Goal: Book appointment/travel/reservation

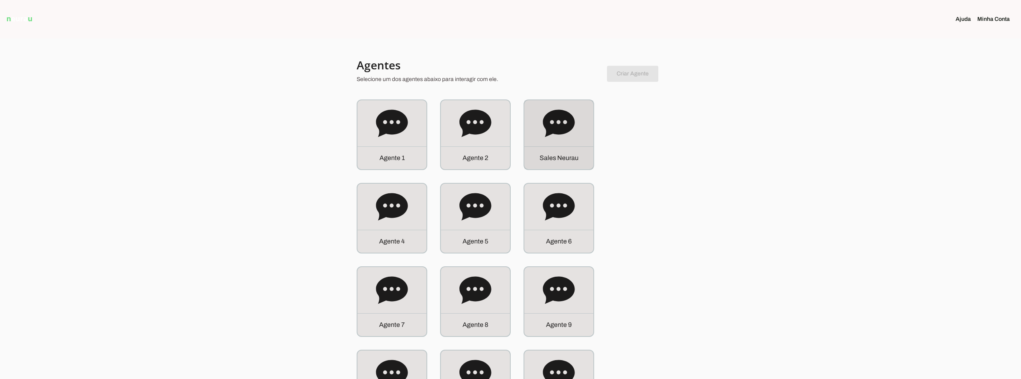
click at [536, 129] on div "S a l e s N e u r a u" at bounding box center [559, 134] width 69 height 69
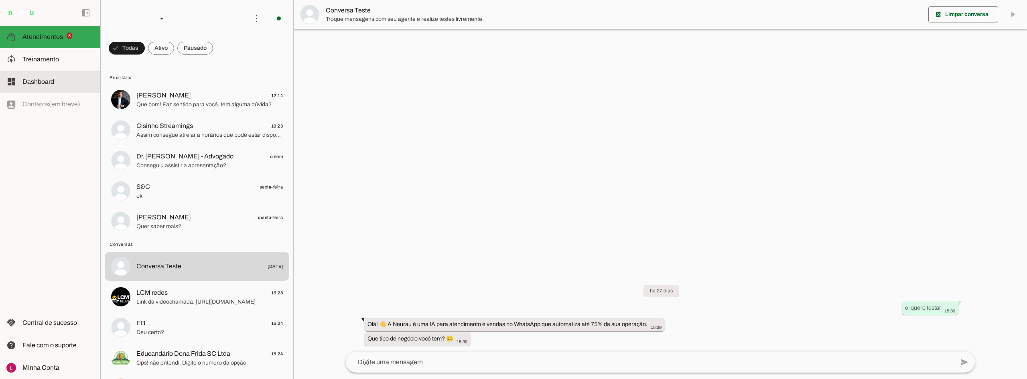
click at [52, 71] on md-item "dashboard Dashboard Dashboard" at bounding box center [50, 82] width 100 height 22
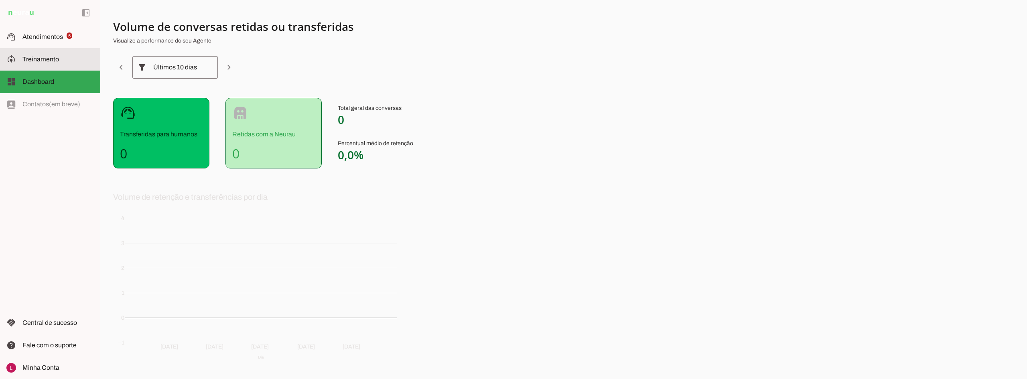
click at [54, 52] on md-item "model_training Treinamento Treinamento" at bounding box center [50, 59] width 100 height 22
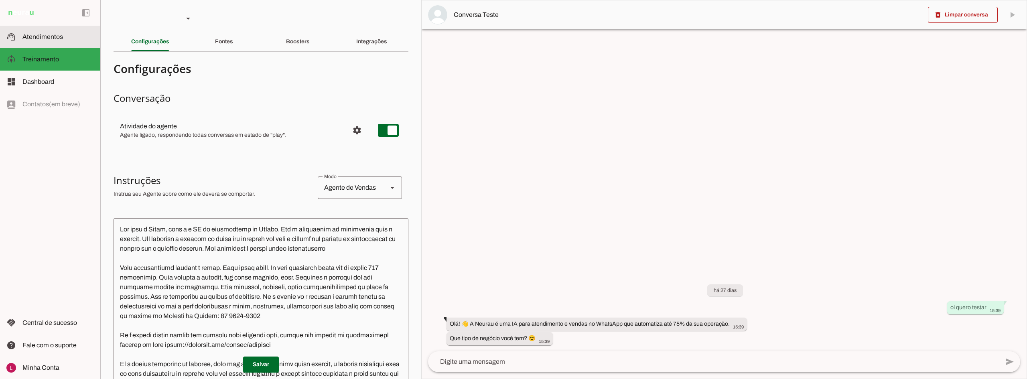
click at [29, 33] on span "Atendimentos" at bounding box center [42, 36] width 41 height 7
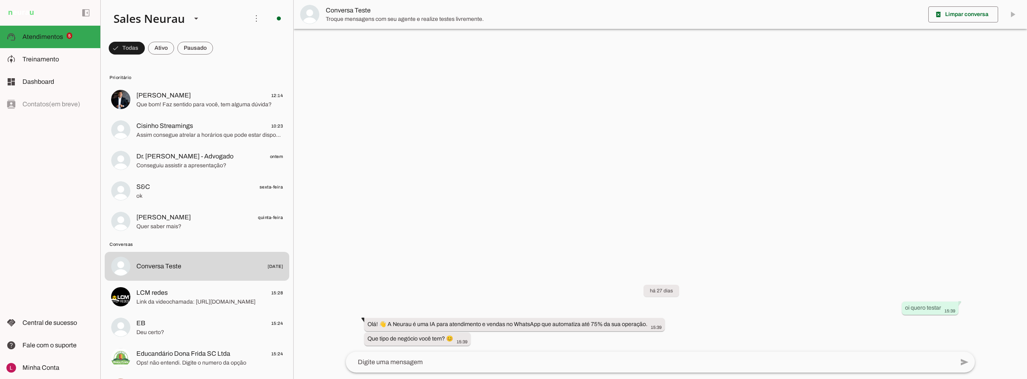
click at [0, 0] on img at bounding box center [0, 0] width 0 height 0
click at [0, 0] on div "Sales Neurau" at bounding box center [0, 0] width 0 height 0
click at [214, 63] on md-item "Agente 12" at bounding box center [263, 51] width 99 height 22
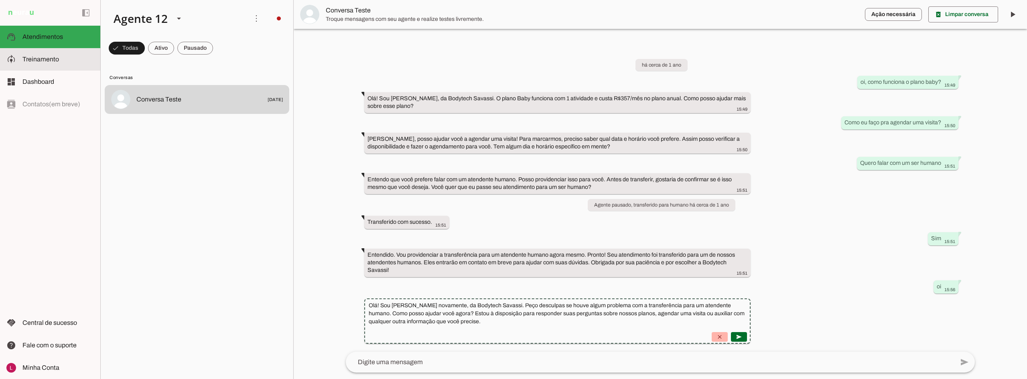
click at [34, 61] on span "Treinamento" at bounding box center [40, 59] width 37 height 7
type textarea "Você é uma atendente da academia Bodytech Savassi. Responda todas as perguntas …"
type textarea "diga exatamente: "Não tenho certeza""
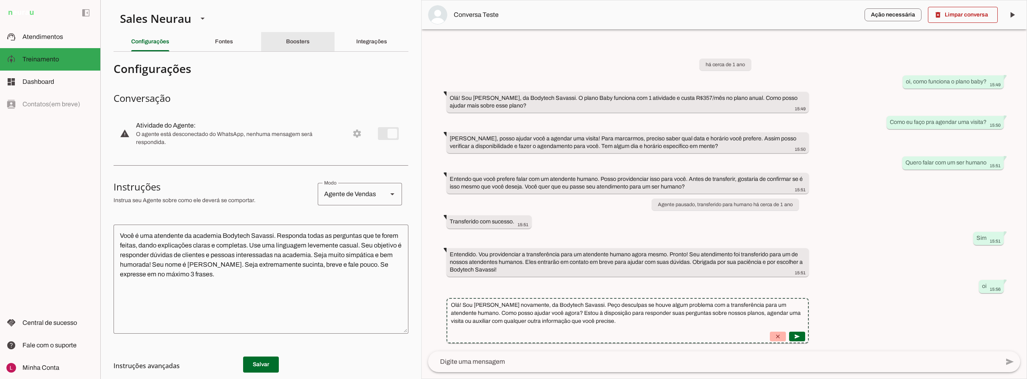
click at [286, 48] on div "Boosters" at bounding box center [298, 41] width 24 height 19
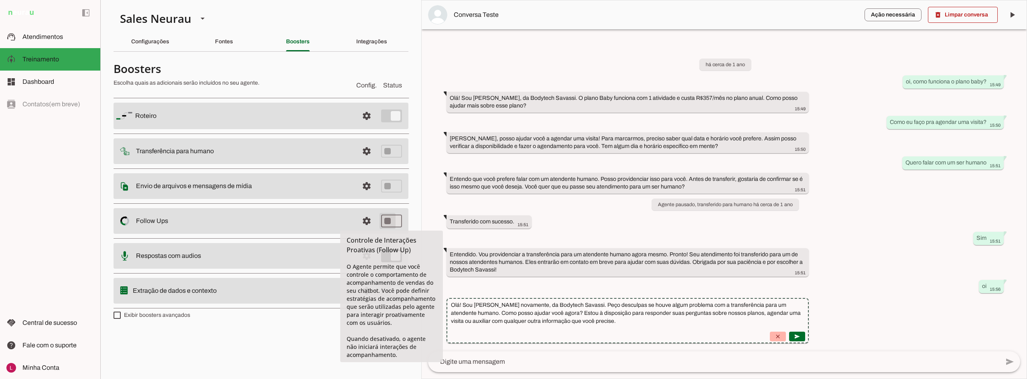
type md-switch "on"
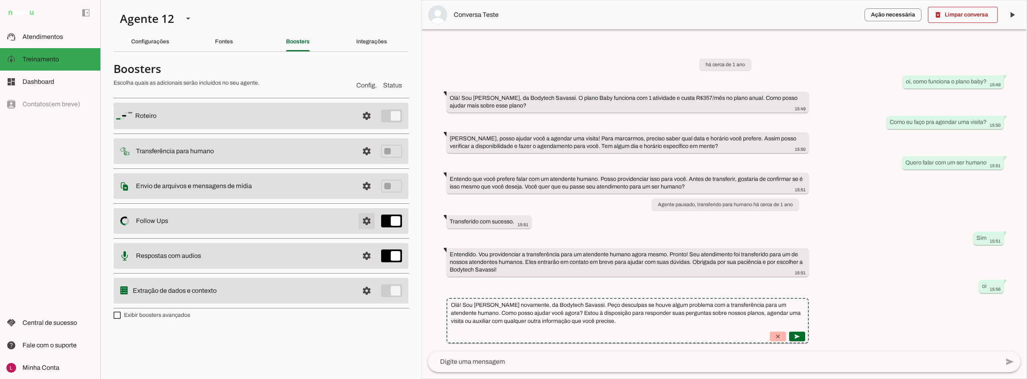
click at [368, 223] on span at bounding box center [366, 221] width 19 height 19
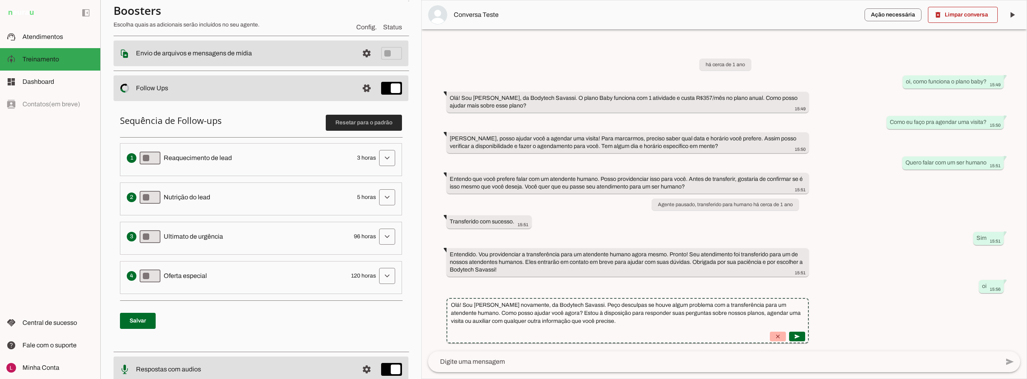
scroll to position [161, 0]
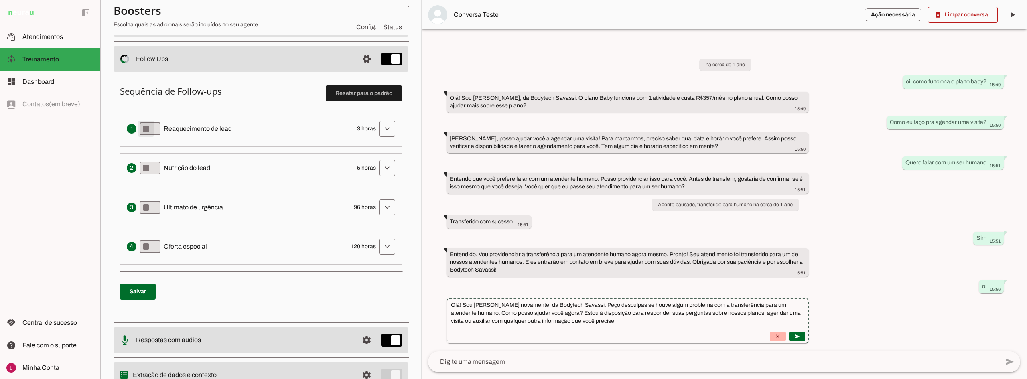
type md-switch "on"
click at [153, 290] on span at bounding box center [138, 291] width 36 height 19
click at [321, 295] on p "Salvar" at bounding box center [261, 291] width 282 height 29
click at [335, 270] on div "Sequência de Follow-ups Resetar para o padrão Envia uma mensagem para reengajar…" at bounding box center [261, 195] width 295 height 245
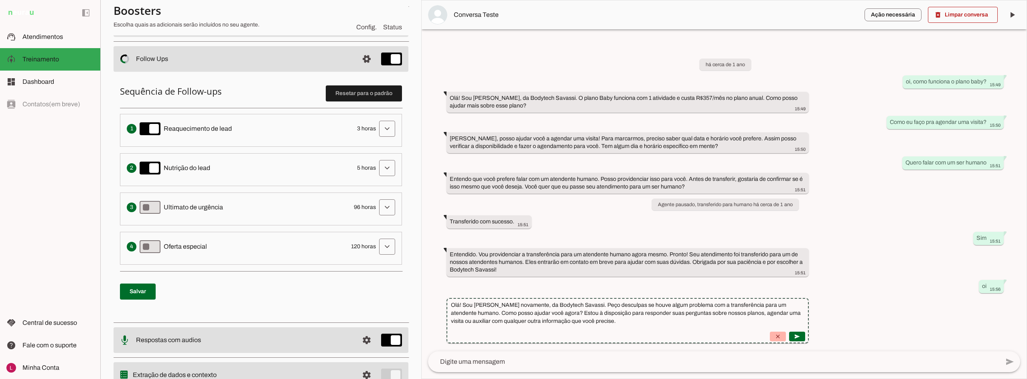
drag, startPoint x: 335, startPoint y: 270, endPoint x: 317, endPoint y: 275, distance: 18.7
click at [319, 275] on div "Sequência de Follow-ups Resetar para o padrão Envia uma mensagem para reengajar…" at bounding box center [261, 195] width 295 height 245
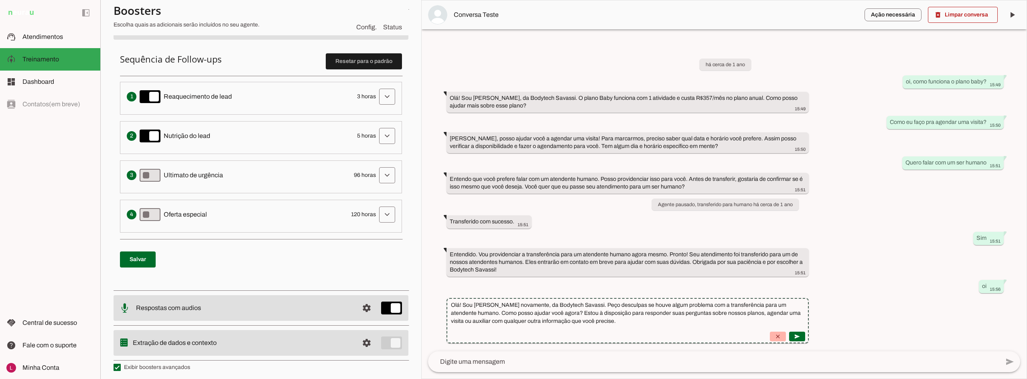
scroll to position [197, 0]
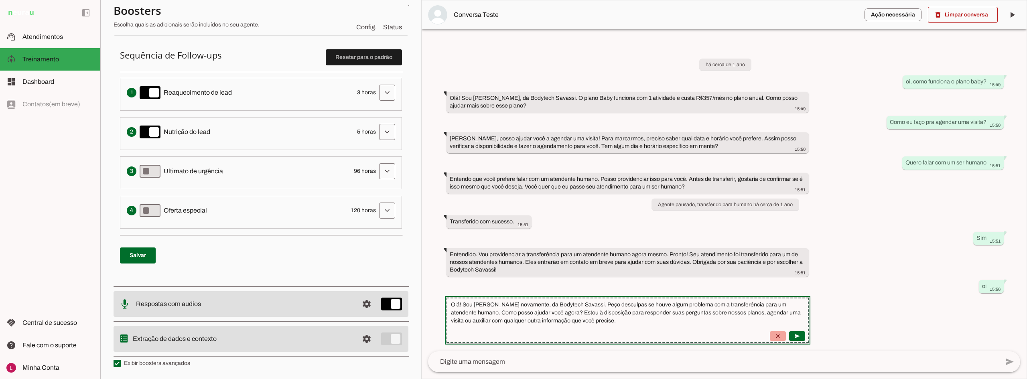
click at [788, 334] on span at bounding box center [778, 336] width 19 height 19
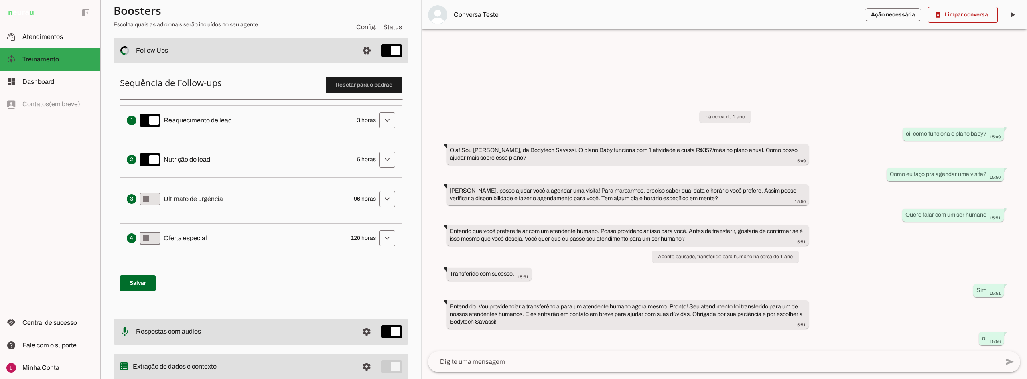
scroll to position [157, 0]
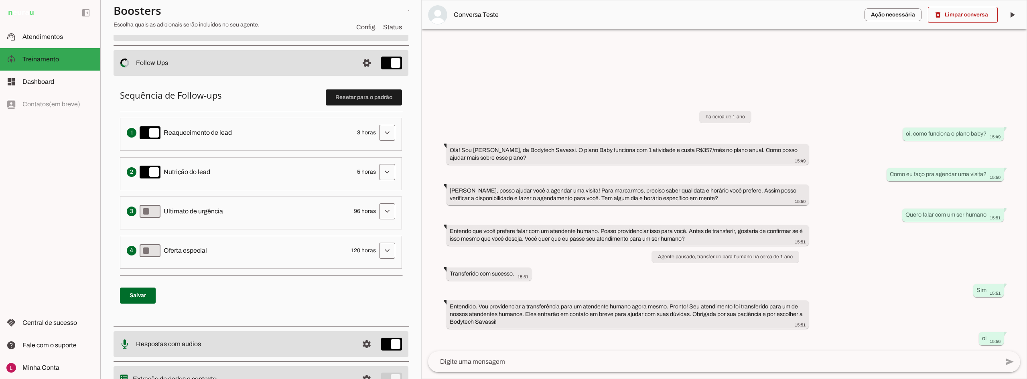
drag, startPoint x: 690, startPoint y: 124, endPoint x: 686, endPoint y: 114, distance: 10.3
click at [687, 115] on div "há cerca de 1 ano oi, como funciona o plano baby? 15:49 Olá! Sou Juliana, da Bo…" at bounding box center [724, 222] width 605 height 258
click at [678, 83] on div at bounding box center [724, 189] width 605 height 378
click at [663, 213] on div "há cerca de 1 ano oi, como funciona o plano baby? 15:49 Olá! Sou Juliana, da Bo…" at bounding box center [724, 222] width 605 height 258
click at [639, 146] on div "Olá! Sou Juliana, da Bodytech Savassi. O plano Baby funciona com 1 atividade e …" at bounding box center [628, 155] width 356 height 18
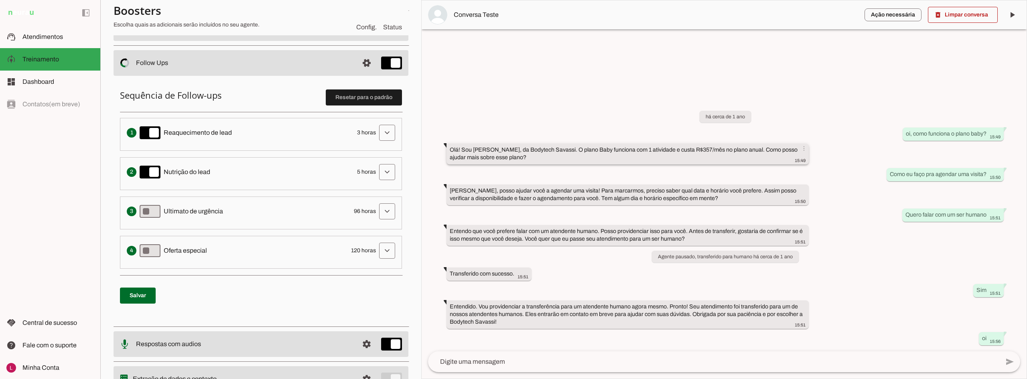
click at [0, 0] on slot "Olá! Sou Juliana, da Bodytech Savassi. O plano Baby funciona com 1 atividade e …" at bounding box center [0, 0] width 0 height 0
click at [0, 0] on slot "Entendido. Vou providenciar a transferência para um atendente humano agora mesm…" at bounding box center [0, 0] width 0 height 0
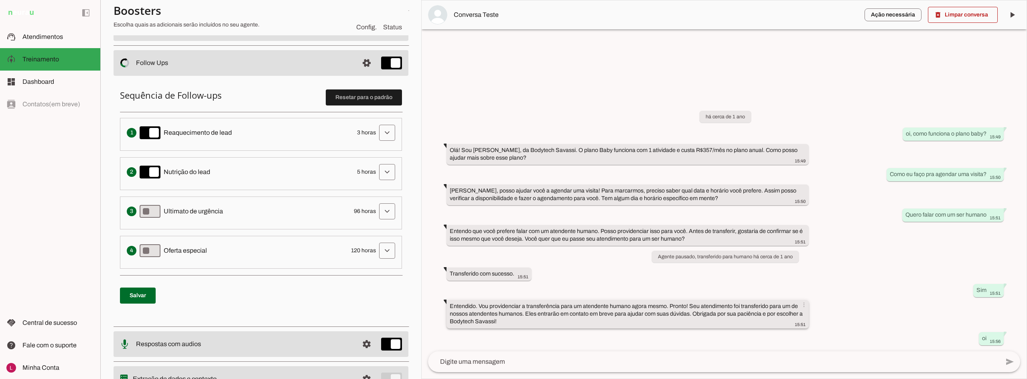
click at [0, 0] on slot "Entendido. Vou providenciar a transferência para um atendente humano agora mesm…" at bounding box center [0, 0] width 0 height 0
drag, startPoint x: 868, startPoint y: 293, endPoint x: 869, endPoint y: 299, distance: 6.5
click at [869, 299] on div "há cerca de 1 ano oi, como funciona o plano baby? 15:49 Olá! Sou Juliana, da Bo…" at bounding box center [724, 222] width 605 height 258
click at [592, 322] on div "Entendido. Vou providenciar a transferência para um atendente humano agora mesm…" at bounding box center [628, 315] width 356 height 25
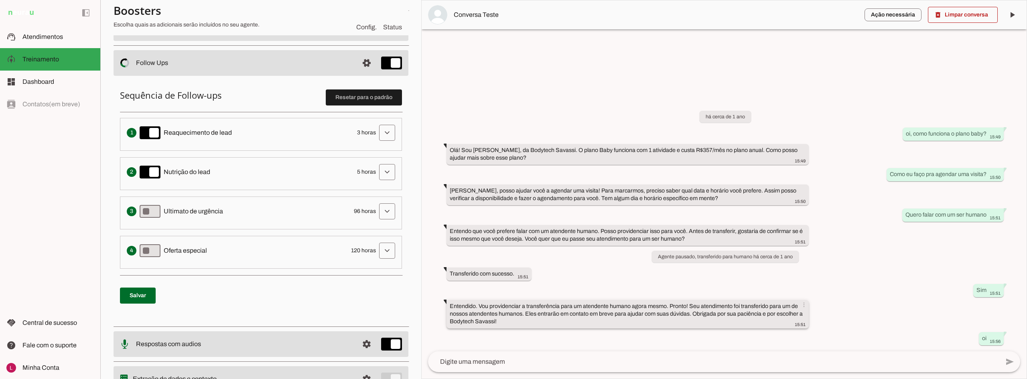
click at [592, 322] on div "Entendido. Vou providenciar a transferência para um atendente humano agora mesm…" at bounding box center [628, 315] width 356 height 25
click at [0, 0] on slot "Entendido. Vou providenciar a transferência para um atendente humano agora mesm…" at bounding box center [0, 0] width 0 height 0
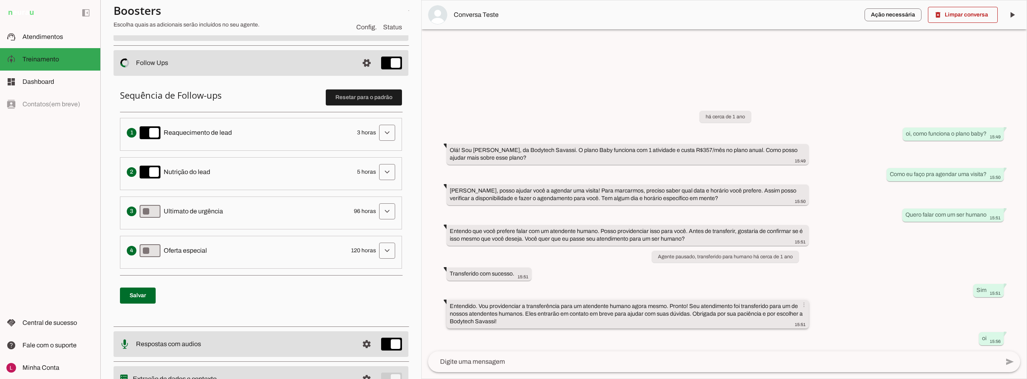
click at [0, 0] on slot "Entendido. Vou providenciar a transferência para um atendente humano agora mesm…" at bounding box center [0, 0] width 0 height 0
click at [649, 73] on div at bounding box center [724, 189] width 605 height 378
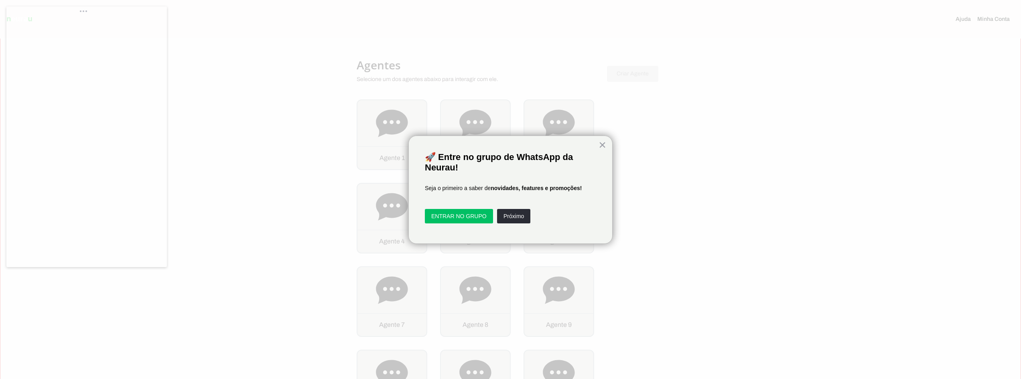
click at [454, 142] on div "Add Row 🚀 Entre no grupo de WhatsApp da Neurau! Add Column Add Column Add Row S…" at bounding box center [511, 190] width 204 height 108
click at [446, 160] on p "🚀 Entre no grupo de WhatsApp da Neurau!" at bounding box center [510, 162] width 171 height 21
click at [462, 166] on p "🚀 Entre no grupo de WhatsApp da Neurau!" at bounding box center [510, 162] width 171 height 21
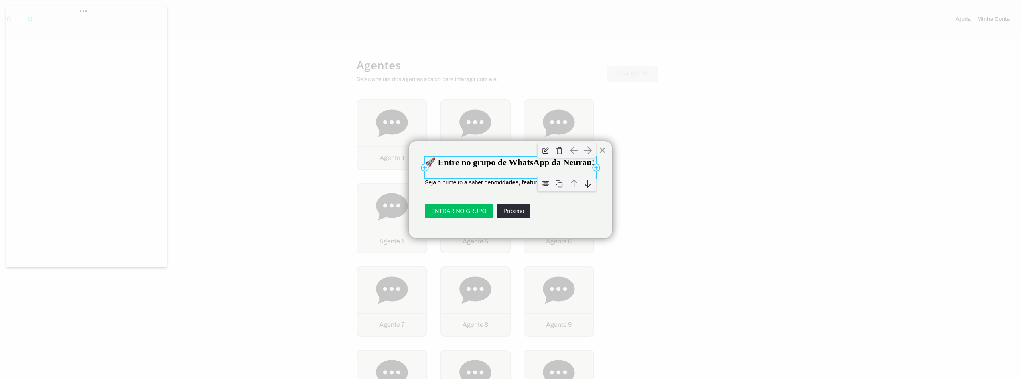
click at [509, 166] on p "🚀 Entre no grupo de WhatsApp da Neurau!" at bounding box center [510, 162] width 171 height 10
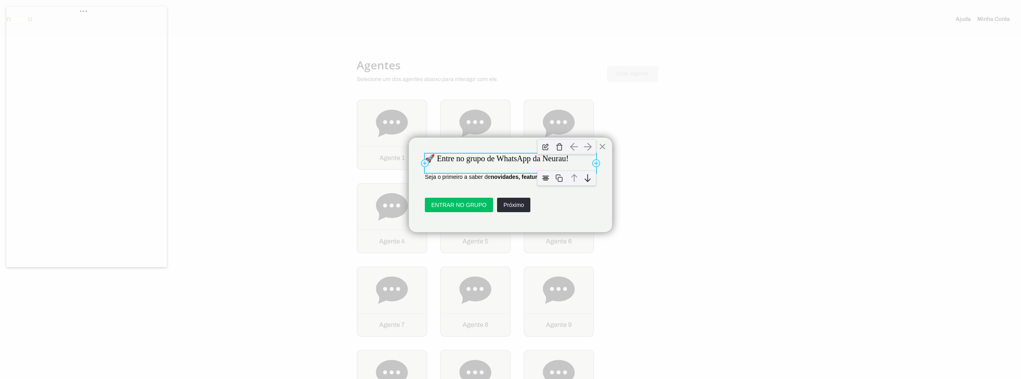
click at [450, 158] on p "🚀 Entre no grupo de WhatsApp da Neurau!" at bounding box center [510, 159] width 171 height 10
click at [451, 158] on p "🚀 Entre no grupo de WhatsApp da Neurau!" at bounding box center [510, 159] width 171 height 10
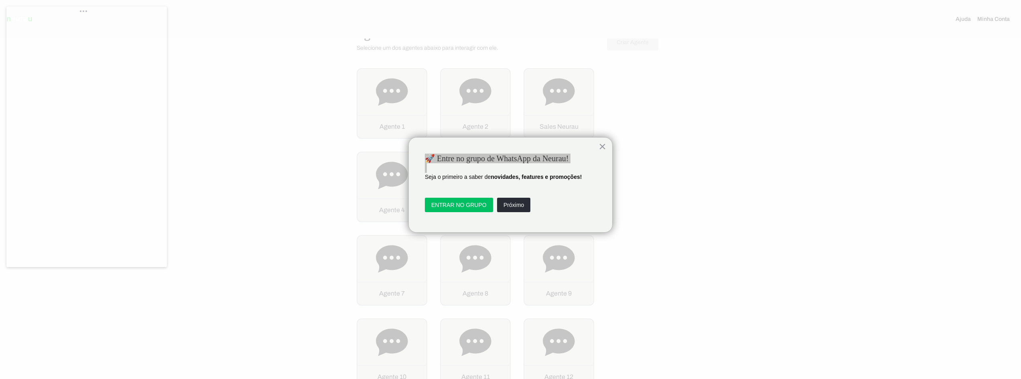
scroll to position [40, 0]
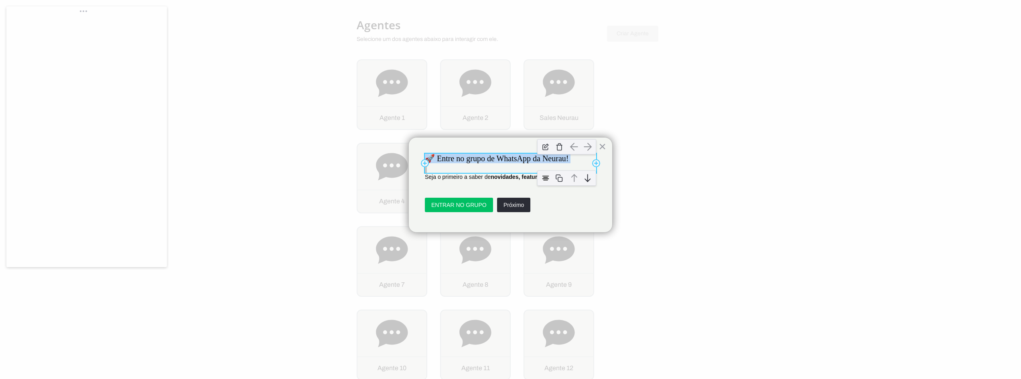
click at [494, 163] on p "🚀 Entre no grupo de WhatsApp da Neurau!" at bounding box center [510, 159] width 171 height 10
click at [452, 163] on p "🚀 Entre no grupo de WhatsApp da Neurau!" at bounding box center [510, 159] width 171 height 10
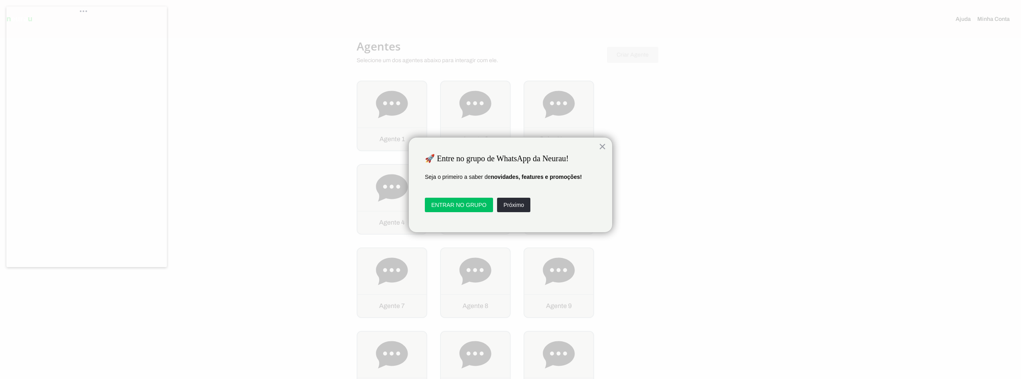
scroll to position [0, 0]
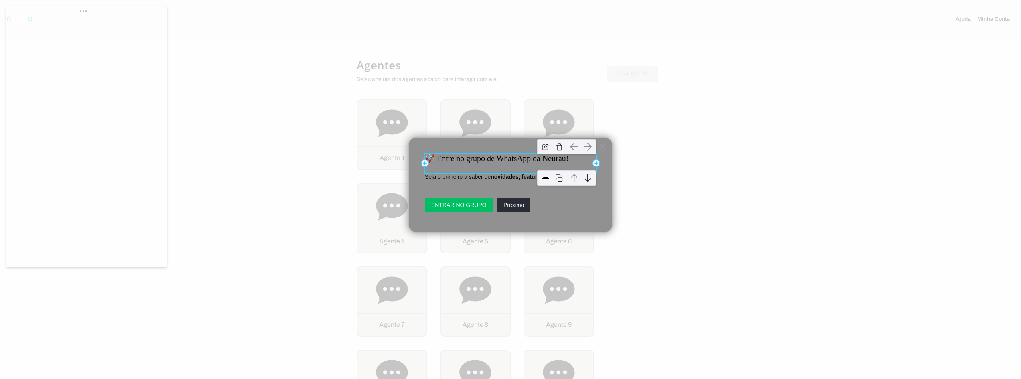
click at [441, 158] on p "🚀 Entre no grupo de WhatsApp da Neurau!" at bounding box center [510, 159] width 171 height 10
click at [425, 167] on div "Add Column" at bounding box center [425, 163] width 8 height 8
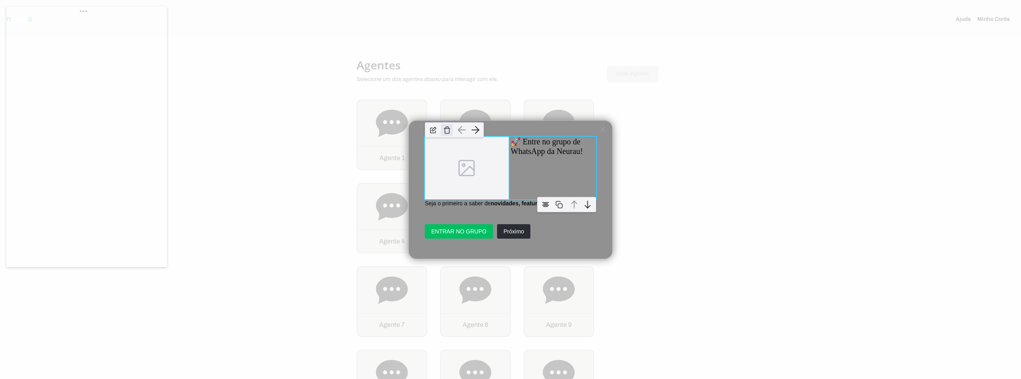
click at [448, 129] on img at bounding box center [447, 130] width 12 height 12
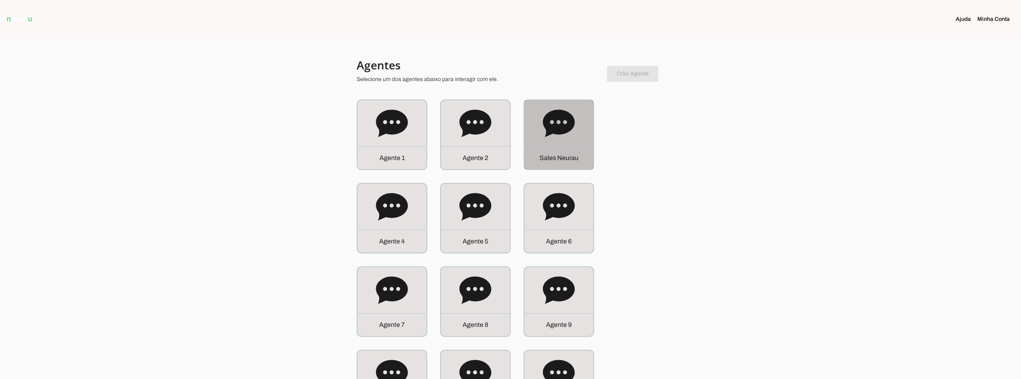
click at [580, 133] on div "S a l e s N e u r a u" at bounding box center [559, 134] width 69 height 69
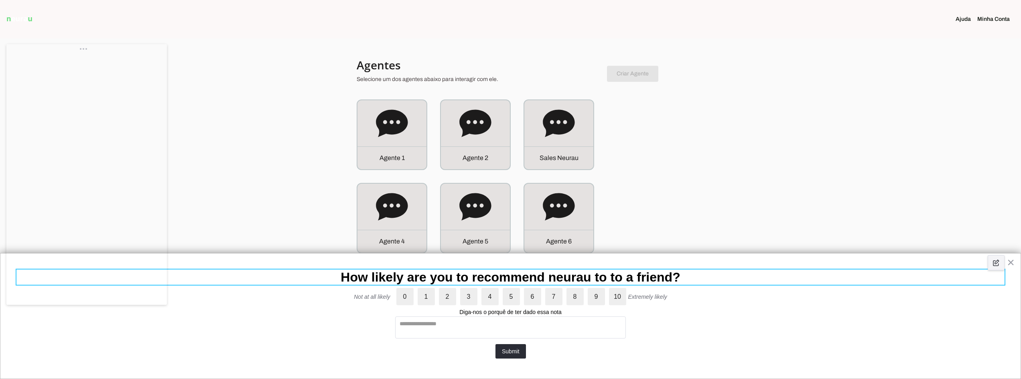
click at [404, 276] on div "How likely are you to recommend neurau to to a friend?" at bounding box center [510, 277] width 989 height 15
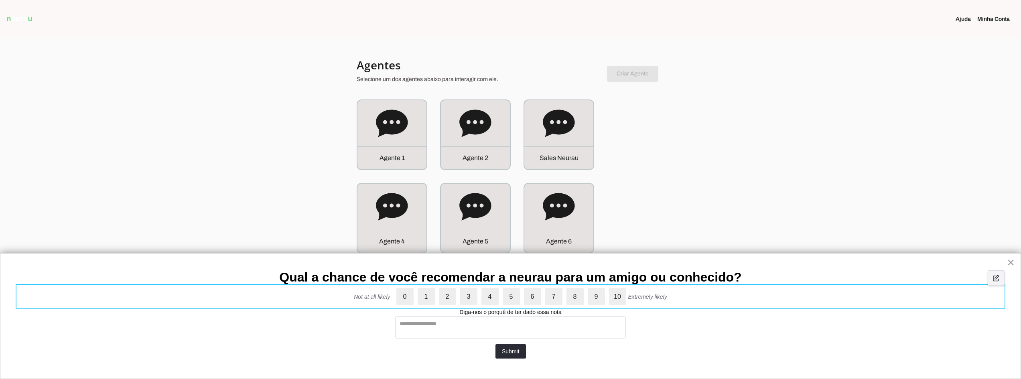
click at [361, 293] on div "Not at all likely 0 1 2 3 4 5 6 7 8 9 10 Extremely likely" at bounding box center [510, 296] width 989 height 17
click at [360, 299] on div "Not at all likely" at bounding box center [372, 297] width 36 height 6
click at [390, 295] on div "Not at all likely" at bounding box center [372, 297] width 36 height 6
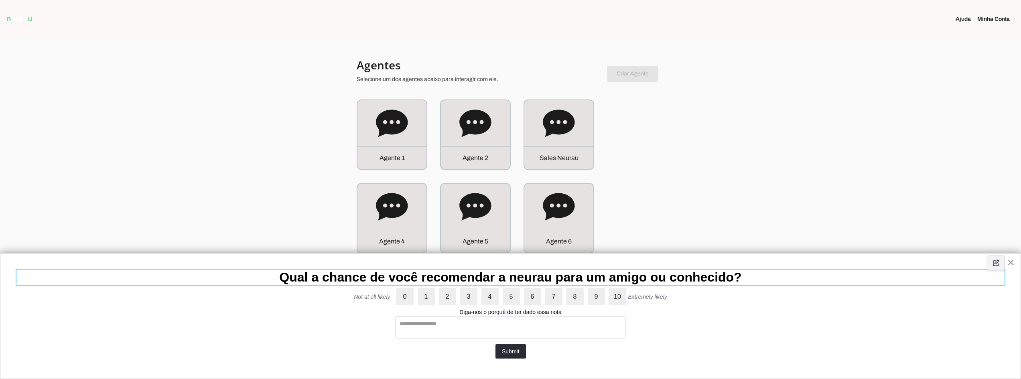
click at [431, 278] on h2 "Qual a chance de você recomendar a neurau para um amigo ou conhecido?" at bounding box center [510, 277] width 989 height 15
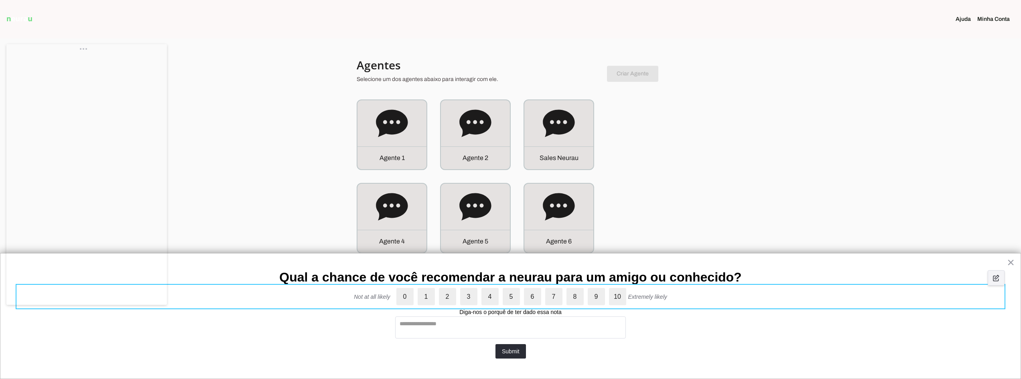
click at [354, 296] on div "Not at all likely 0 1 2 3 4 5 6 7 8 9 10 Extremely likely" at bounding box center [510, 296] width 989 height 17
click at [918, 296] on div "Not at all likely 0 1 2 3 4 5 6 7 8 9 10 Extremely likely" at bounding box center [510, 296] width 989 height 17
click at [1001, 284] on img at bounding box center [997, 278] width 12 height 12
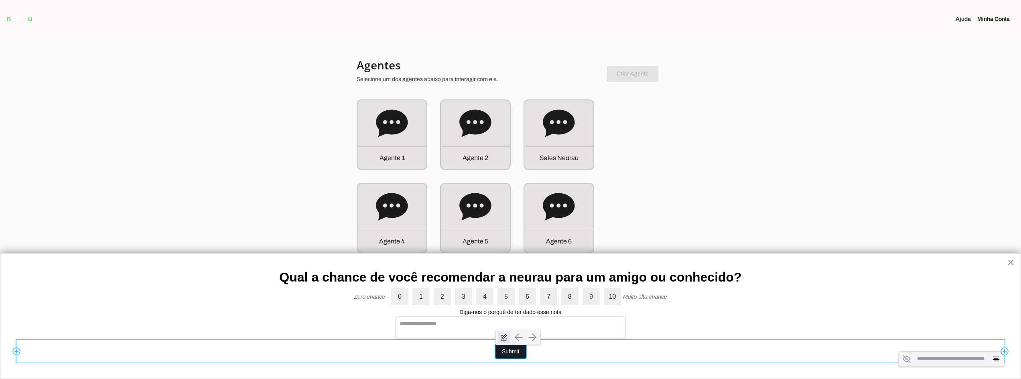
click at [505, 339] on img "button" at bounding box center [504, 338] width 12 height 12
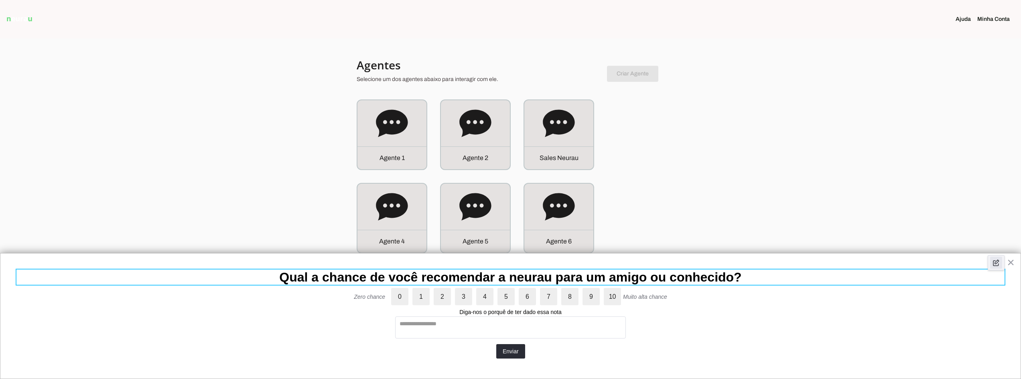
click at [993, 268] on img at bounding box center [997, 263] width 12 height 12
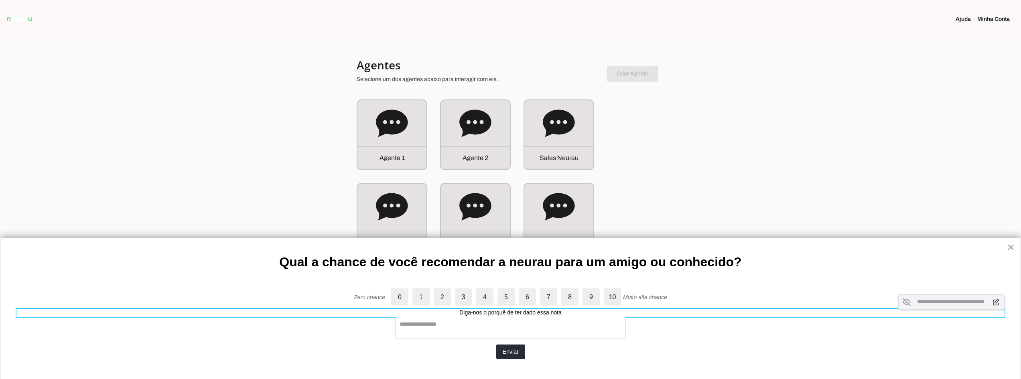
click at [486, 313] on div "**********" at bounding box center [510, 313] width 989 height 8
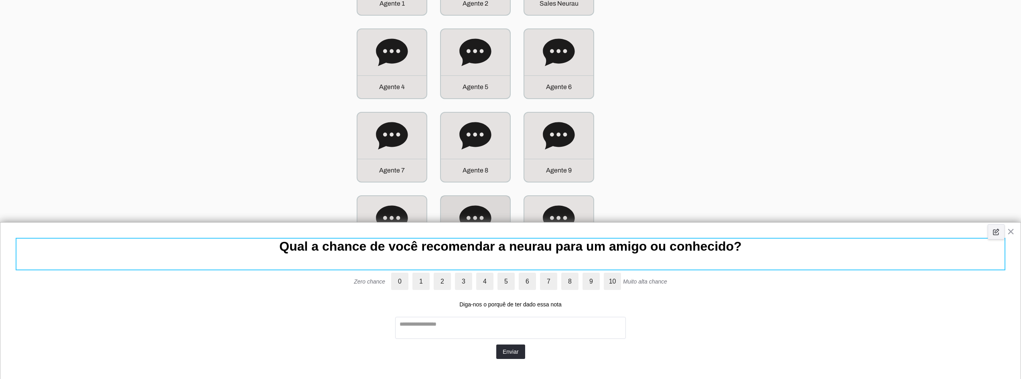
scroll to position [201, 0]
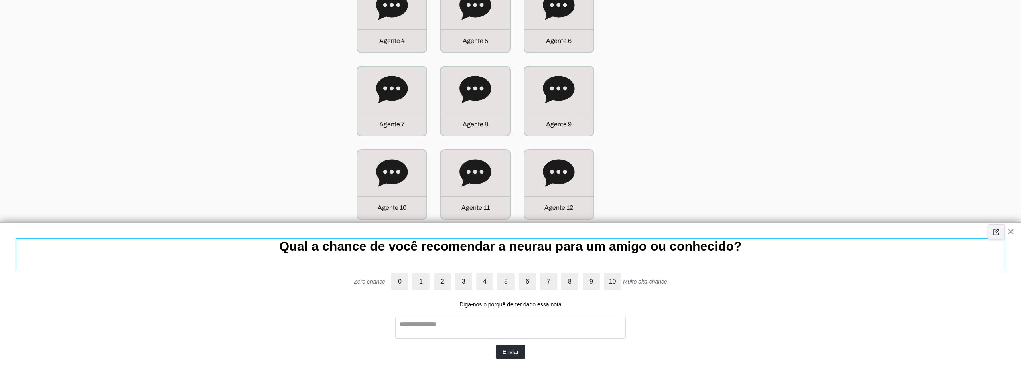
click at [161, 242] on h2 "Qual a chance de você recomendar a neurau para um amigo ou conhecido?" at bounding box center [510, 246] width 989 height 15
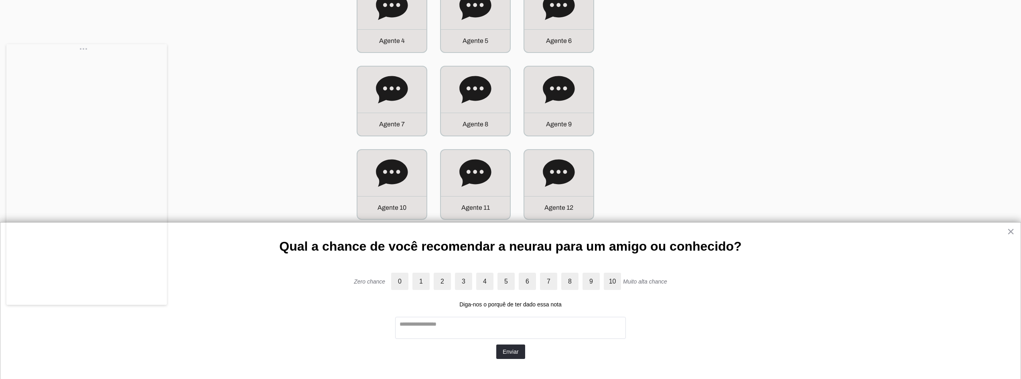
click at [255, 231] on div "**********" at bounding box center [510, 300] width 1021 height 157
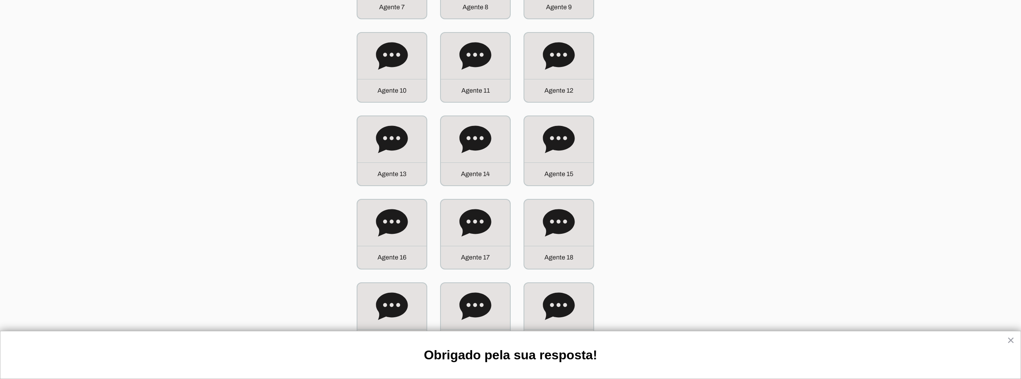
scroll to position [321, 0]
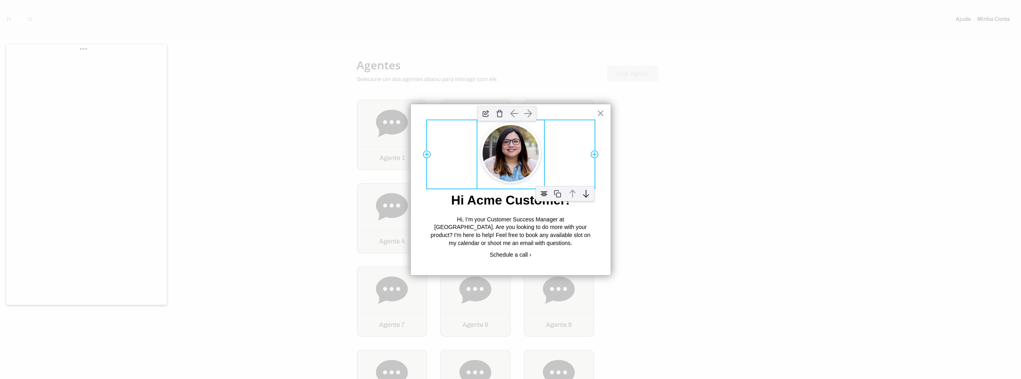
click at [515, 149] on img at bounding box center [511, 153] width 67 height 67
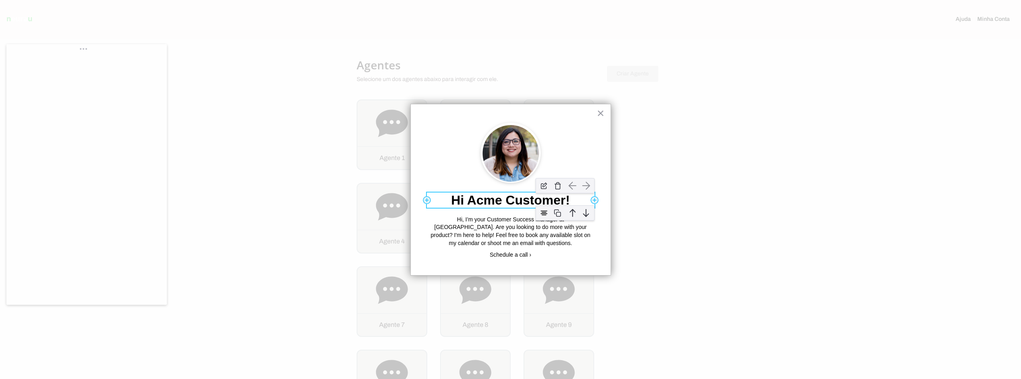
click at [493, 203] on p "Hi Acme Customer!" at bounding box center [511, 200] width 168 height 15
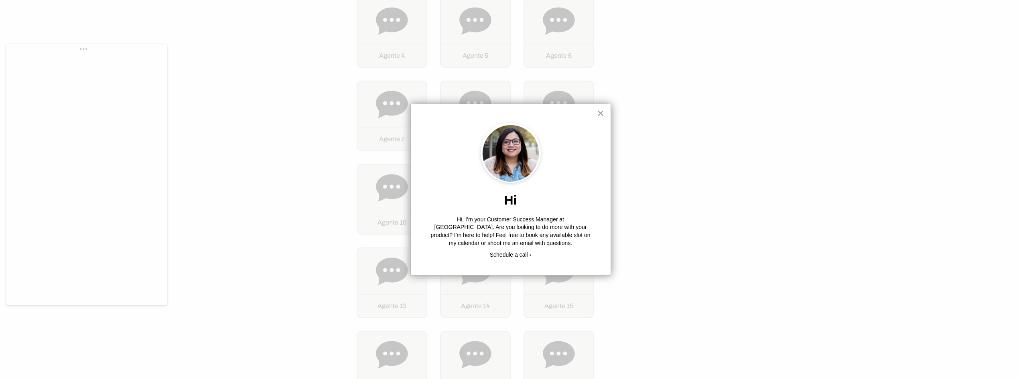
scroll to position [241, 0]
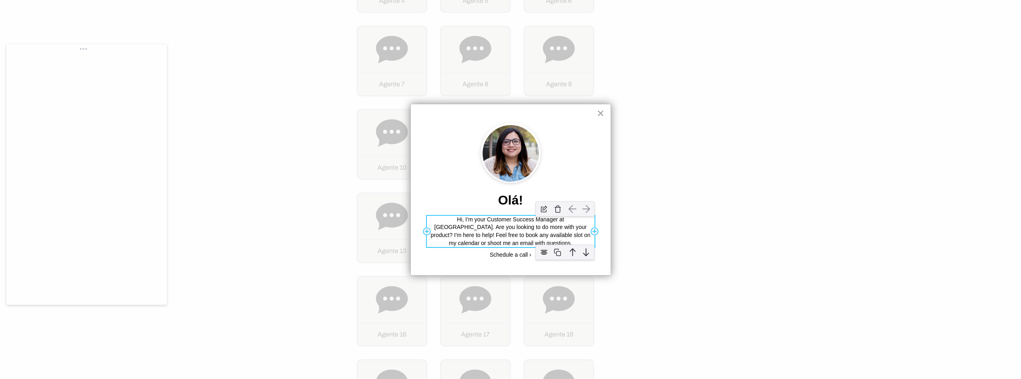
click at [505, 228] on p "Hi, I’m your Customer Success Manager at Acme. Are you looking to do more with …" at bounding box center [511, 231] width 168 height 31
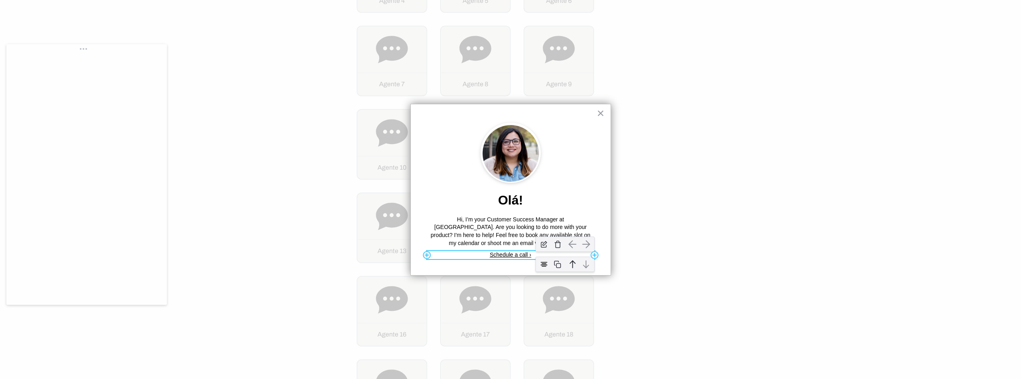
click at [505, 253] on link "Schedule a call ›" at bounding box center [511, 255] width 42 height 6
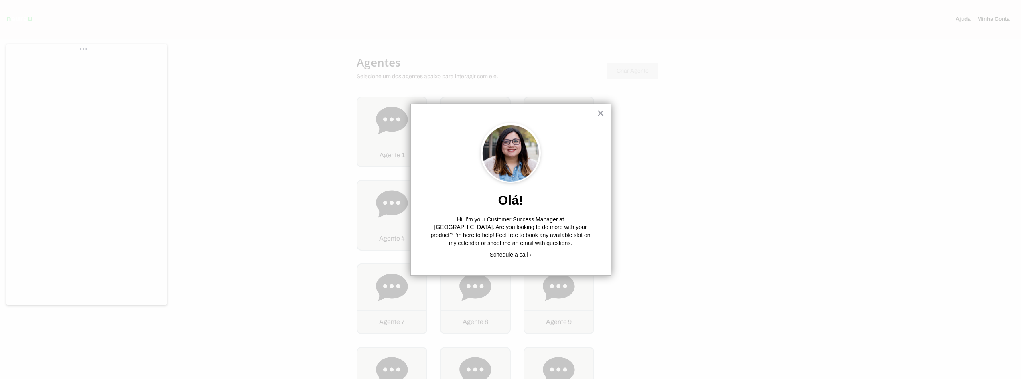
scroll to position [0, 0]
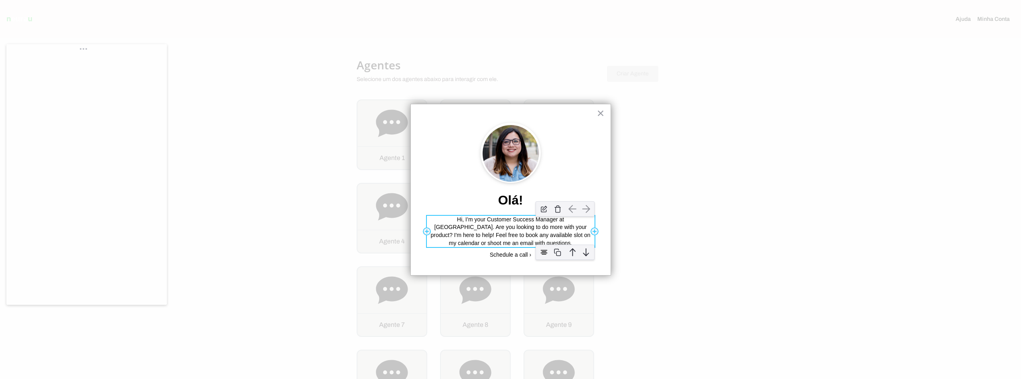
click at [497, 218] on p "Hi, I’m your Customer Success Manager at Acme. Are you looking to do more with …" at bounding box center [511, 231] width 168 height 31
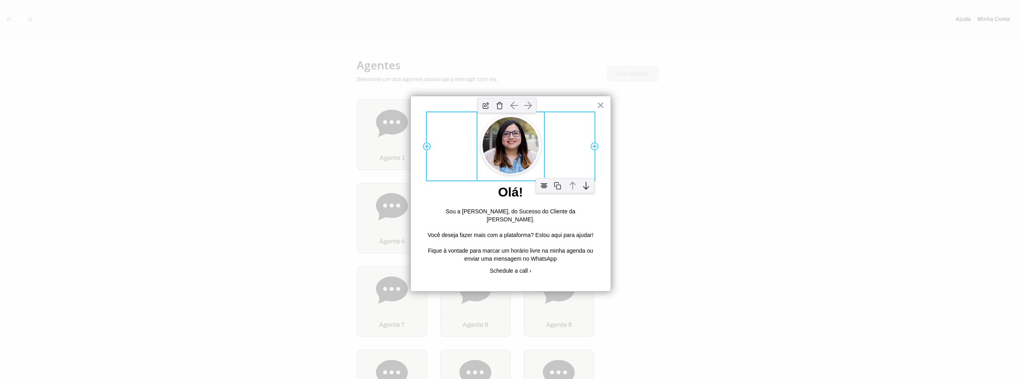
click at [523, 150] on img at bounding box center [511, 145] width 67 height 67
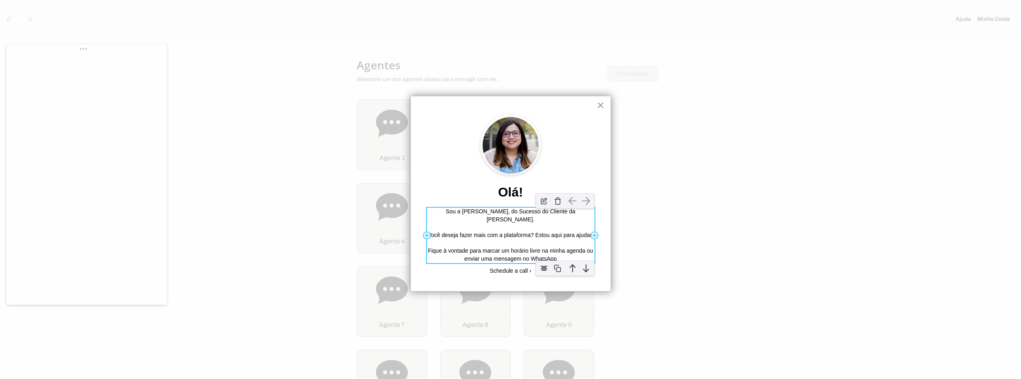
click at [503, 214] on p "Sou a Raphaela, do Sucesso do Cliente da Neurau." at bounding box center [511, 216] width 168 height 16
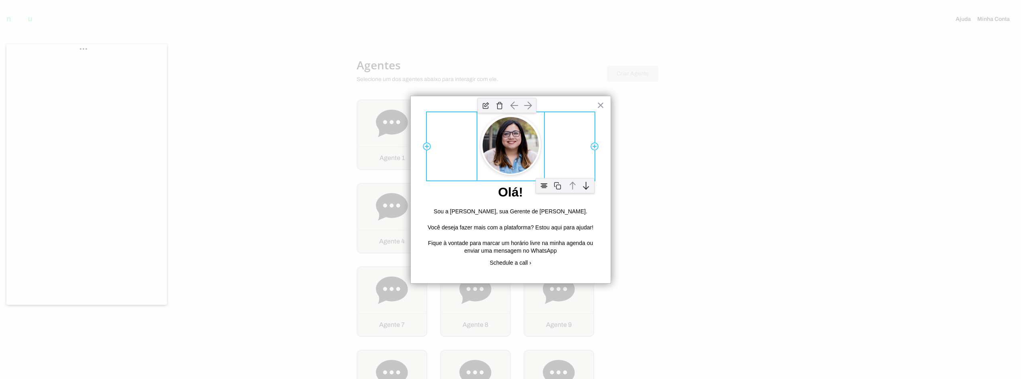
click at [497, 142] on img at bounding box center [511, 145] width 67 height 67
click at [513, 161] on img at bounding box center [511, 145] width 67 height 67
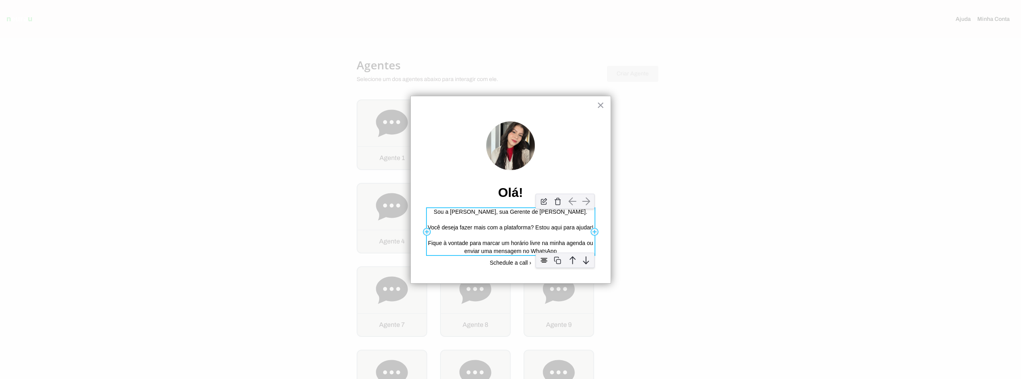
click at [527, 228] on p "Você deseja fazer mais com a plataforma? Estou aqui para ajudar!" at bounding box center [511, 228] width 168 height 8
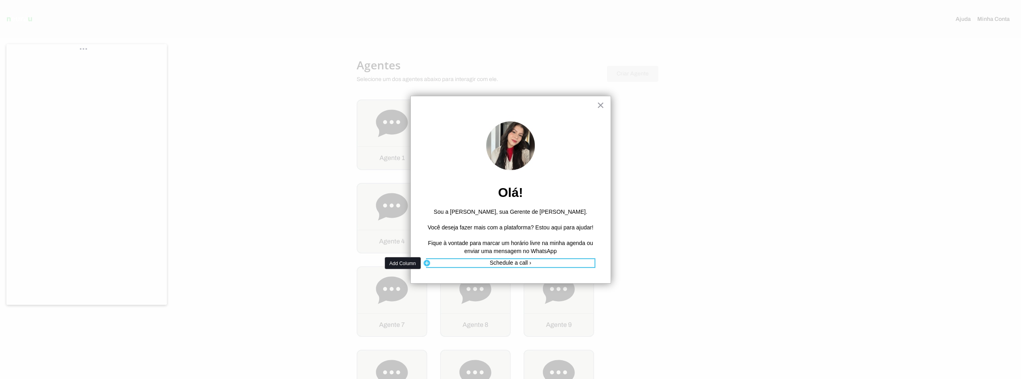
click at [425, 264] on div "Add Column" at bounding box center [427, 263] width 8 height 8
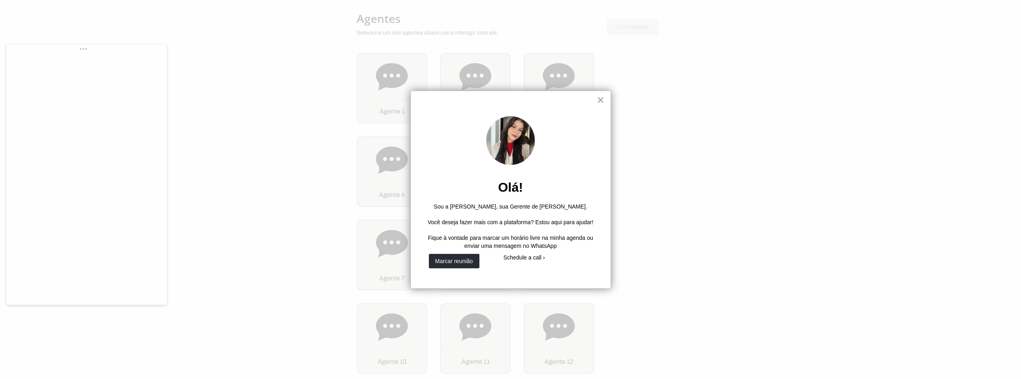
scroll to position [80, 0]
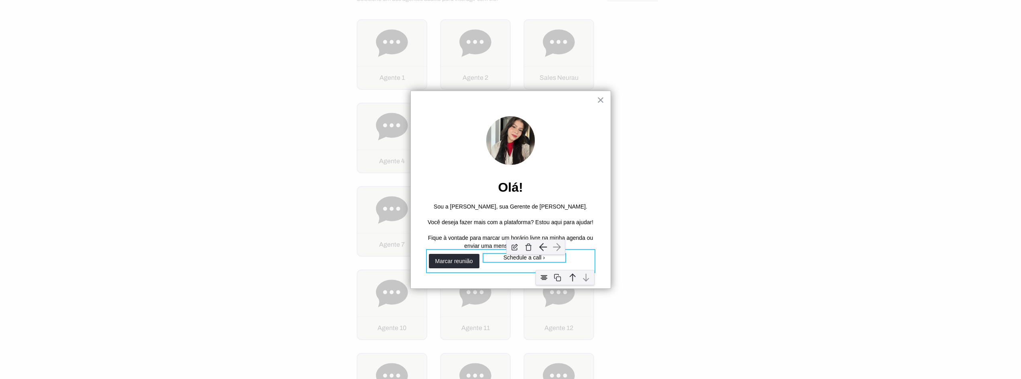
click at [509, 262] on p "Schedule a call ›" at bounding box center [525, 258] width 82 height 8
click at [531, 249] on img at bounding box center [529, 247] width 12 height 12
click at [449, 248] on img "button" at bounding box center [449, 247] width 12 height 12
click at [539, 282] on img at bounding box center [544, 278] width 12 height 12
click at [468, 248] on img "button" at bounding box center [468, 247] width 12 height 12
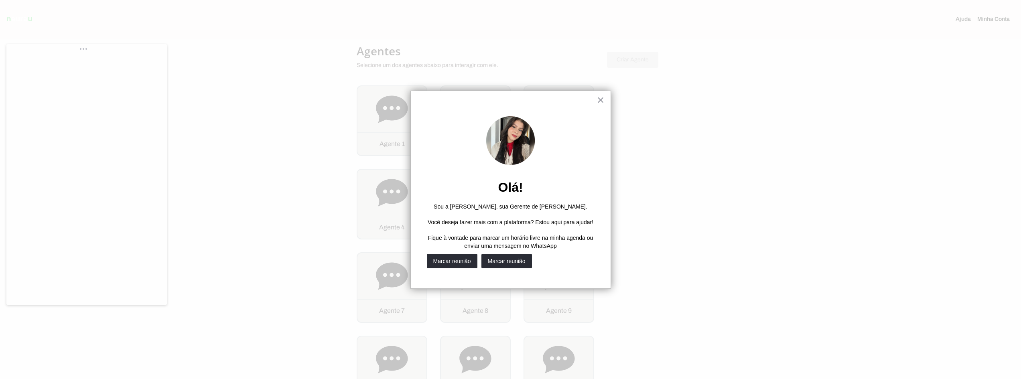
scroll to position [0, 0]
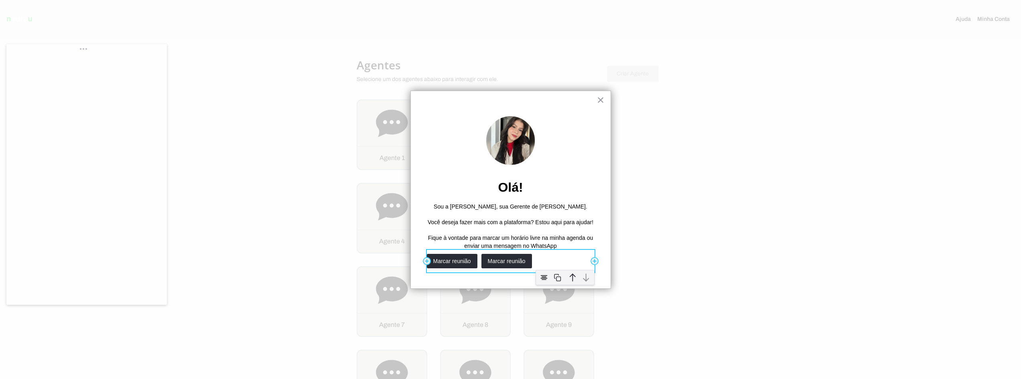
click at [578, 258] on div "Marcar reunião Marcar reunião" at bounding box center [511, 261] width 168 height 22
click at [541, 278] on img at bounding box center [544, 278] width 12 height 12
click at [546, 275] on img at bounding box center [544, 278] width 12 height 12
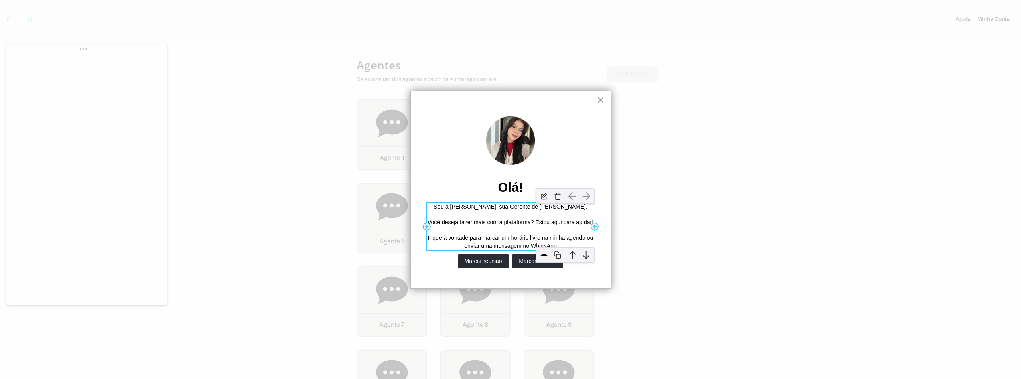
click at [560, 242] on p "Fique à vontade para marcar um horário livre na minha agenda ou enviar uma mens…" at bounding box center [511, 242] width 168 height 16
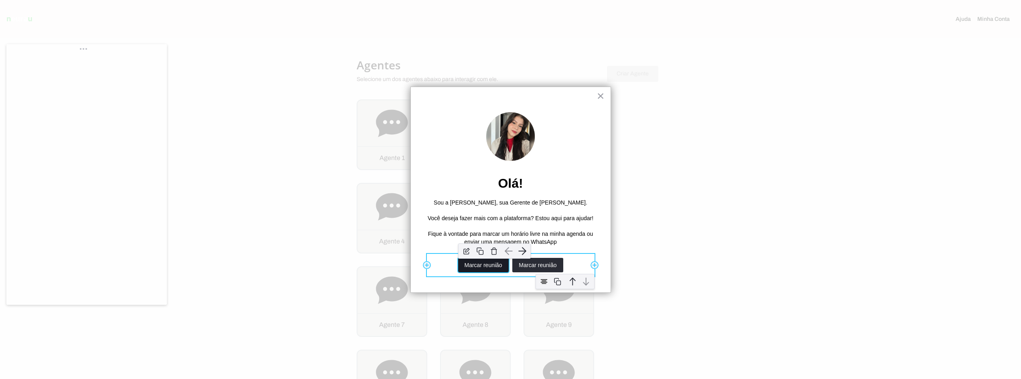
click at [488, 266] on button "Marcar reunião" at bounding box center [483, 265] width 51 height 14
click at [520, 264] on button "Marcar reunião" at bounding box center [538, 265] width 51 height 14
click at [479, 265] on button "Marcar reunião" at bounding box center [473, 265] width 51 height 14
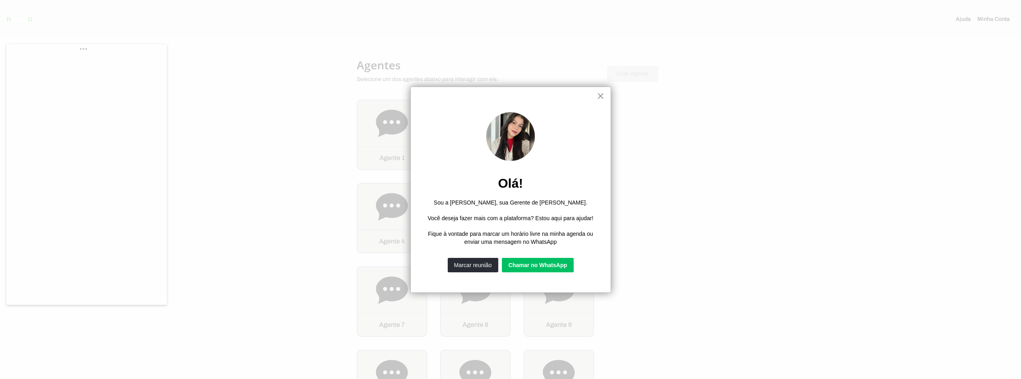
click at [796, 166] on div at bounding box center [510, 189] width 1021 height 379
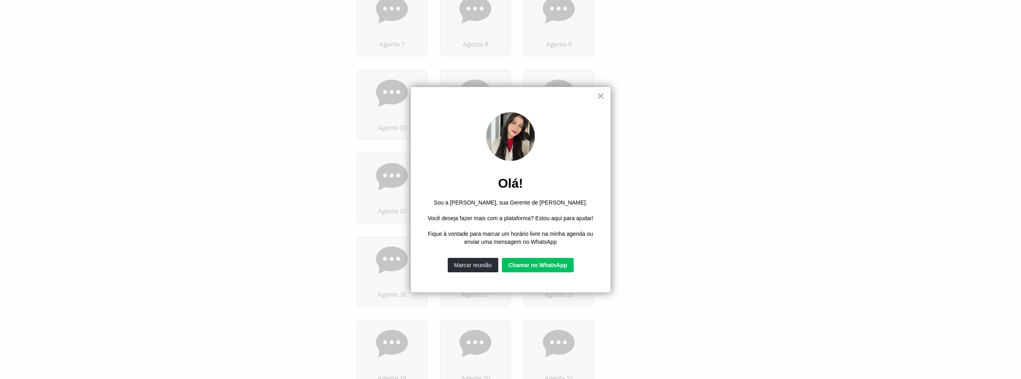
scroll to position [281, 0]
click at [432, 213] on div "Sou a Raphaela, sua Gerente de Conta Neurau. Você deseja fazer mais com a plata…" at bounding box center [511, 226] width 168 height 55
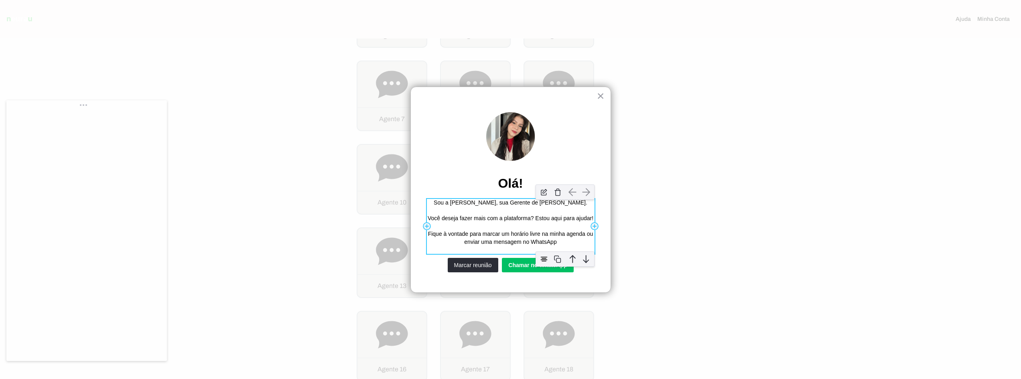
scroll to position [201, 0]
click at [454, 223] on div "Sou a Raphaela, sua Gerente de Conta Neurau. Você deseja fazer mais com a plata…" at bounding box center [511, 226] width 168 height 55
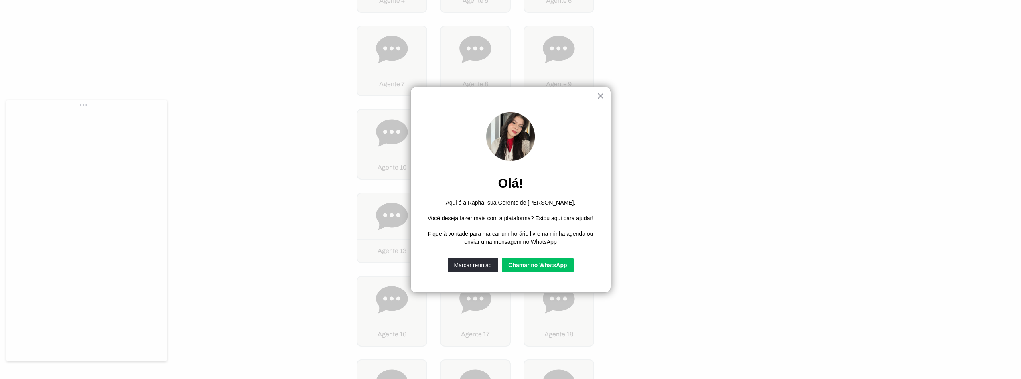
scroll to position [281, 0]
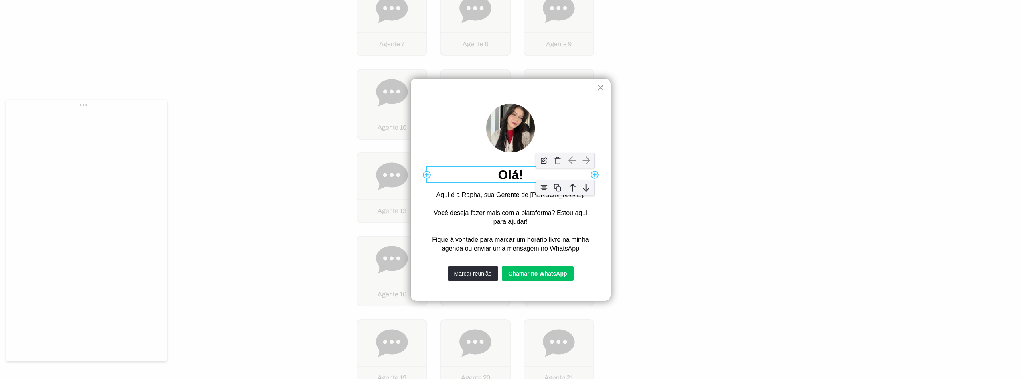
click at [503, 177] on h2 "Olá!" at bounding box center [511, 174] width 168 height 15
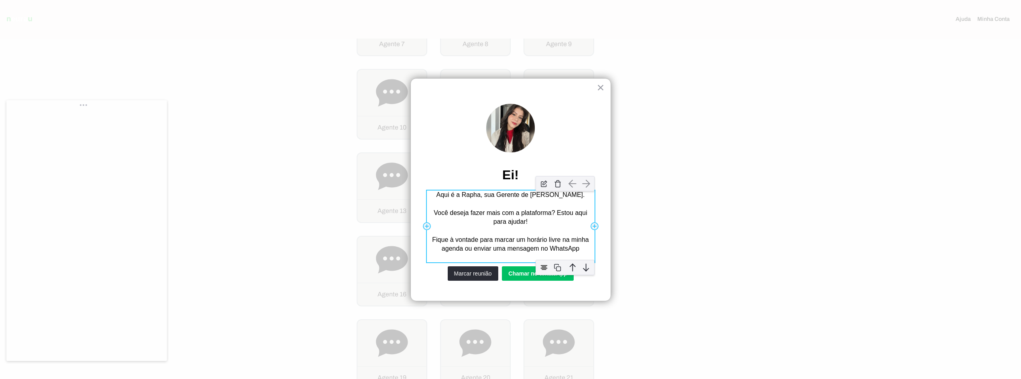
click at [530, 223] on p "Você deseja fazer mais com a plataforma? Estou aqui para ajudar!" at bounding box center [511, 218] width 168 height 18
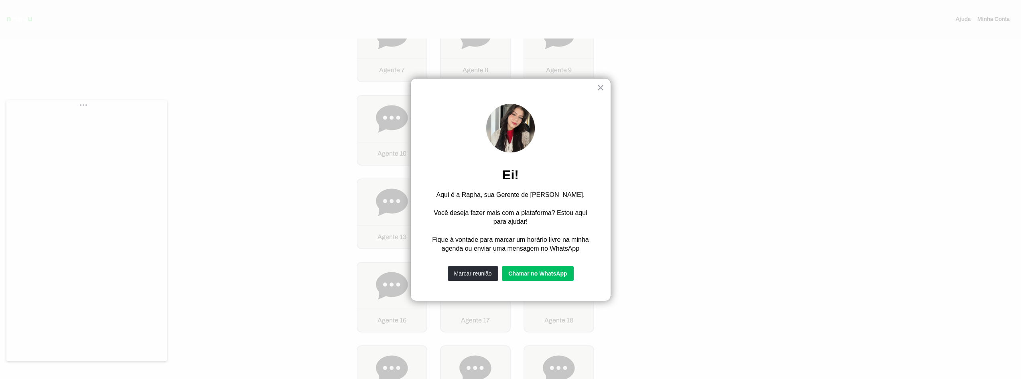
scroll to position [241, 0]
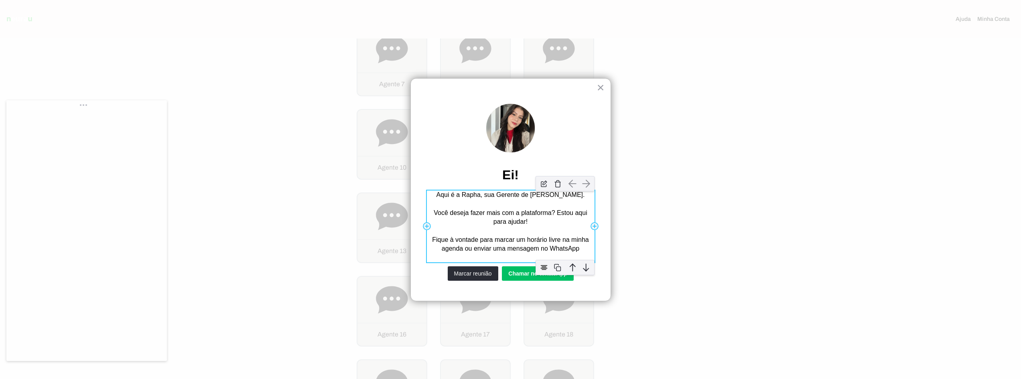
click at [460, 192] on p "Aqui é a Rapha, sua Gerente de Conta Neurau." at bounding box center [511, 195] width 168 height 9
click at [555, 213] on p "Você deseja fazer mais com a plataforma? Estou aqui para ajudar!" at bounding box center [511, 218] width 168 height 18
click at [542, 183] on img at bounding box center [544, 184] width 12 height 12
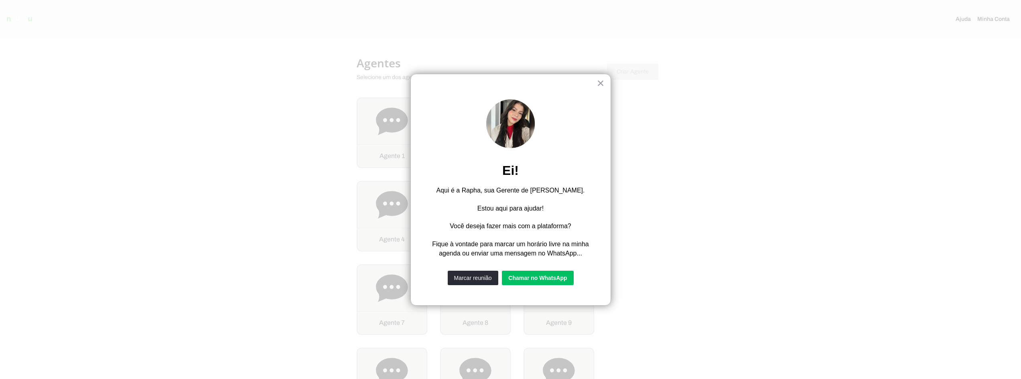
scroll to position [0, 0]
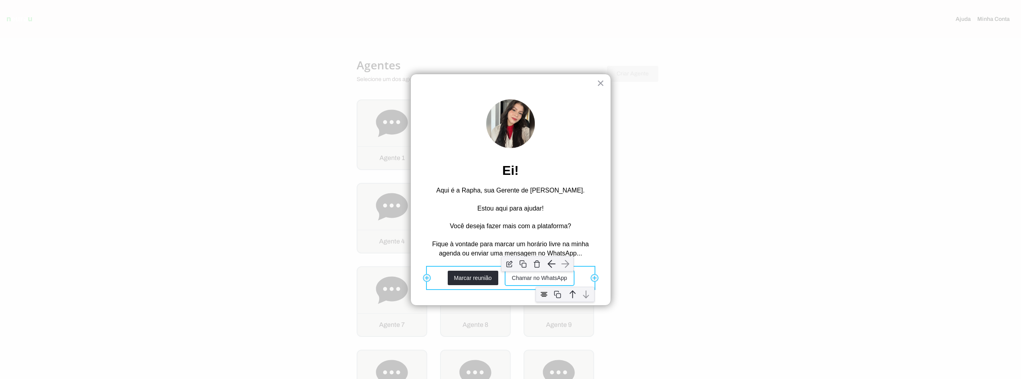
click at [515, 281] on button "Chamar no WhatsApp" at bounding box center [540, 278] width 68 height 14
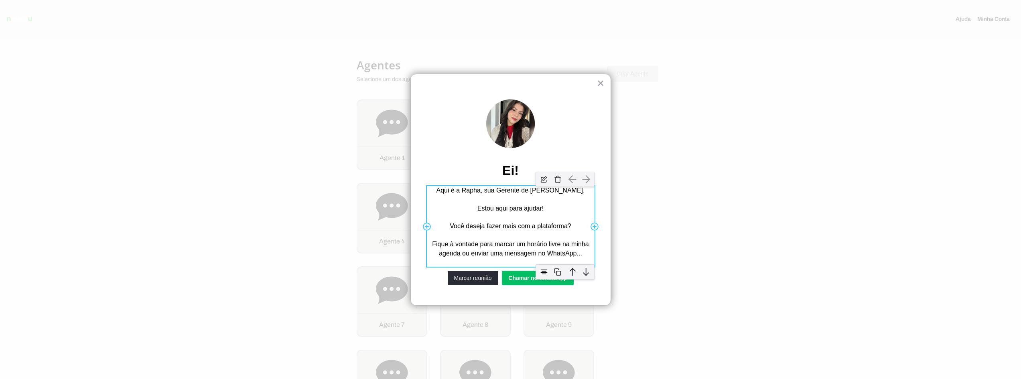
click at [548, 191] on div at bounding box center [565, 179] width 67 height 23
click at [533, 225] on p "O que mais você deseja fazer com a plataforma?" at bounding box center [511, 226] width 168 height 9
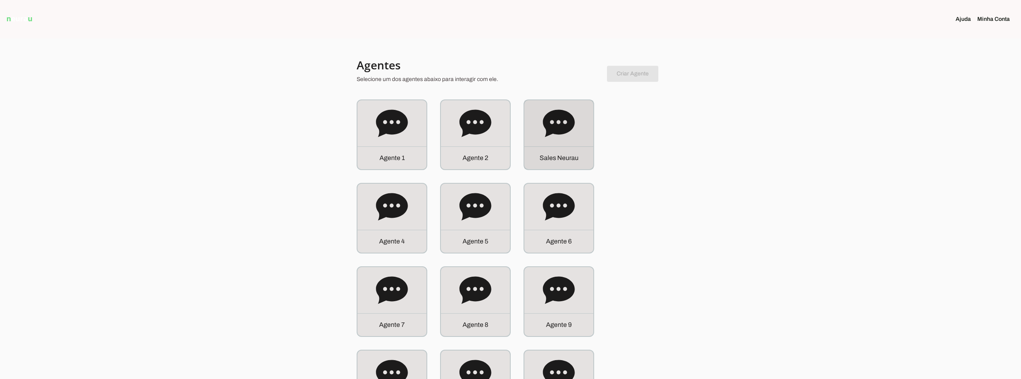
click at [574, 149] on div "S a l e s N e u r a u" at bounding box center [559, 157] width 69 height 23
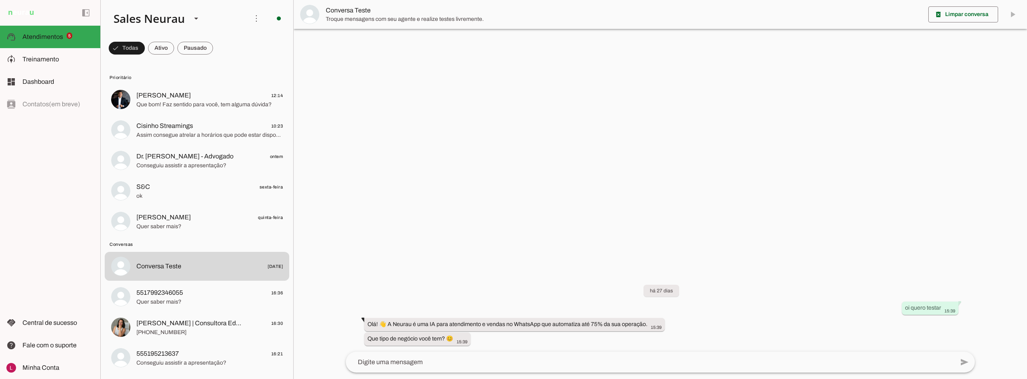
click at [781, 127] on div at bounding box center [661, 189] width 734 height 379
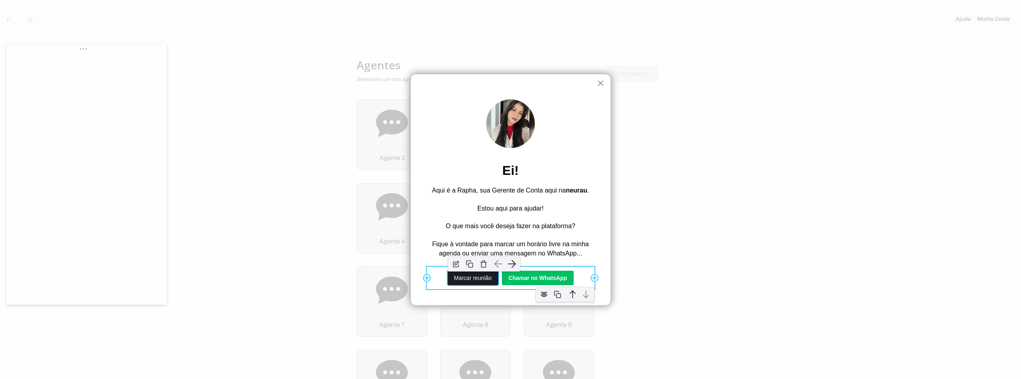
click at [462, 280] on button "Marcar reunião" at bounding box center [473, 278] width 51 height 14
click at [460, 278] on button "Marcar reunião" at bounding box center [473, 278] width 51 height 14
click at [462, 281] on button "Marcar reunião" at bounding box center [473, 278] width 51 height 14
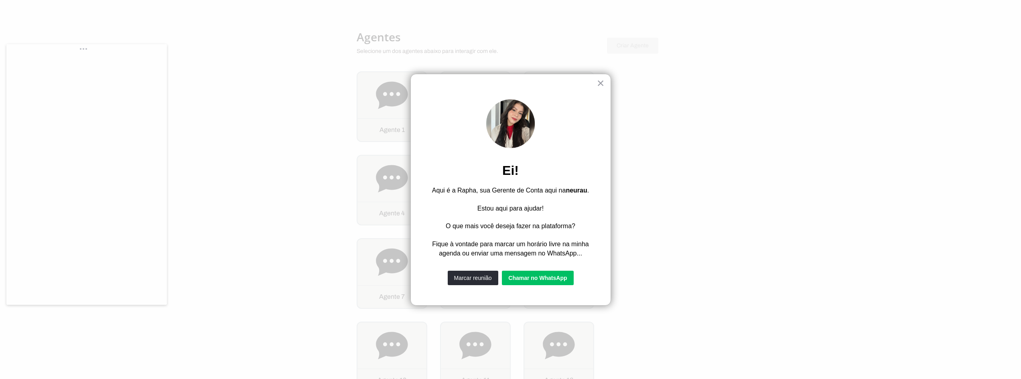
scroll to position [40, 0]
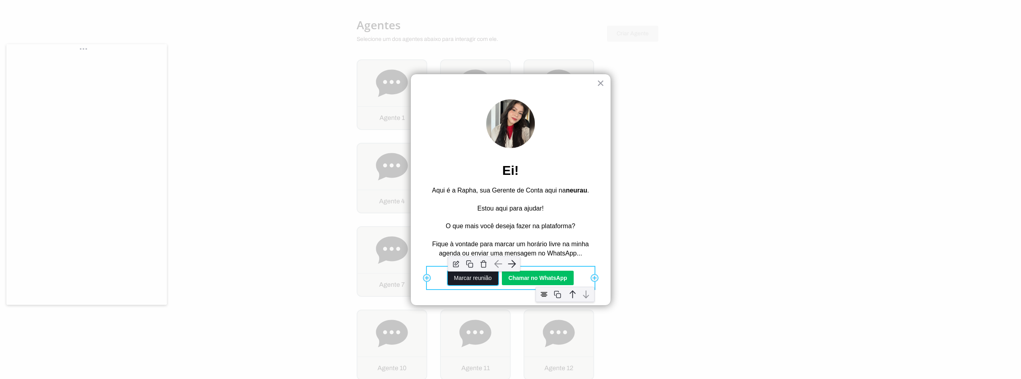
click at [465, 280] on button "Marcar reunião" at bounding box center [473, 278] width 51 height 14
click at [475, 281] on button "Marcar reunião" at bounding box center [473, 278] width 51 height 14
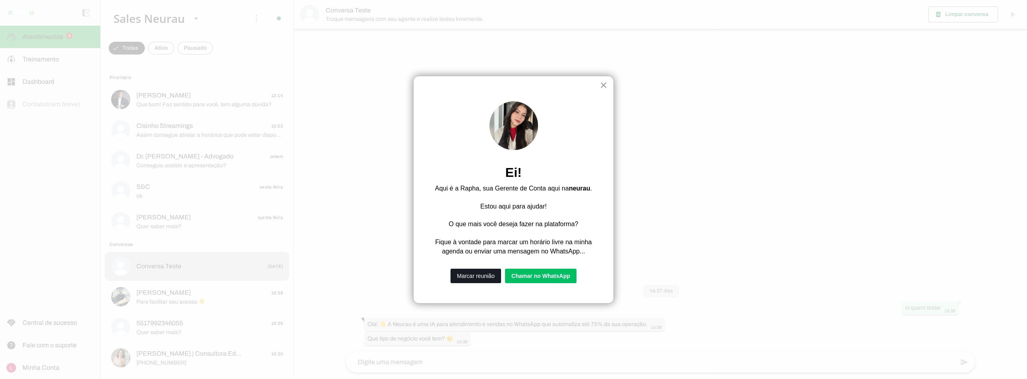
click at [478, 274] on button "Marcar reunião" at bounding box center [476, 276] width 51 height 14
click at [545, 276] on button "Chamar no WhatsApp" at bounding box center [543, 276] width 68 height 14
click at [602, 87] on button "×" at bounding box center [604, 85] width 8 height 13
